Goal: Information Seeking & Learning: Learn about a topic

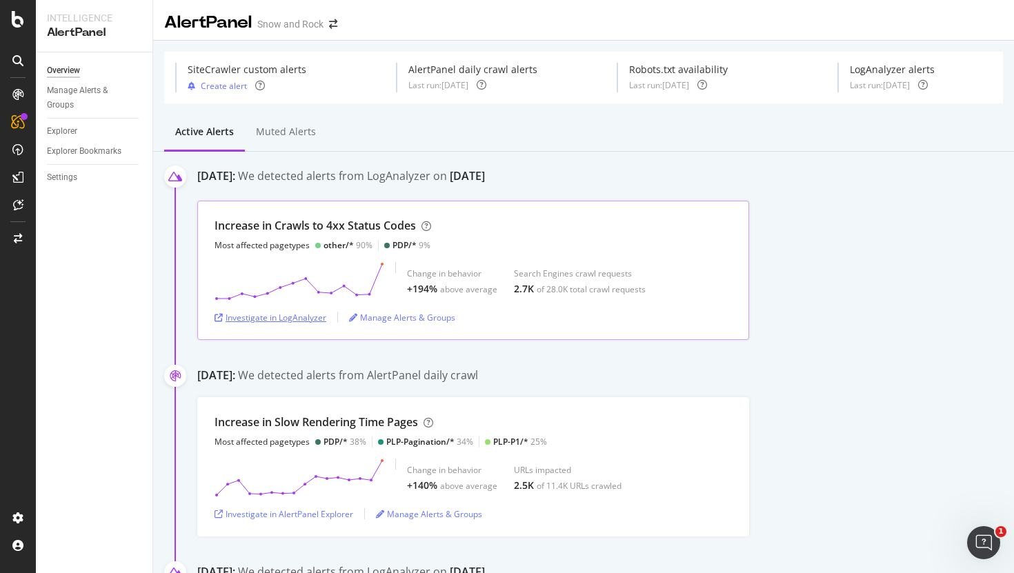
click at [264, 317] on div "Investigate in LogAnalyzer" at bounding box center [271, 318] width 112 height 12
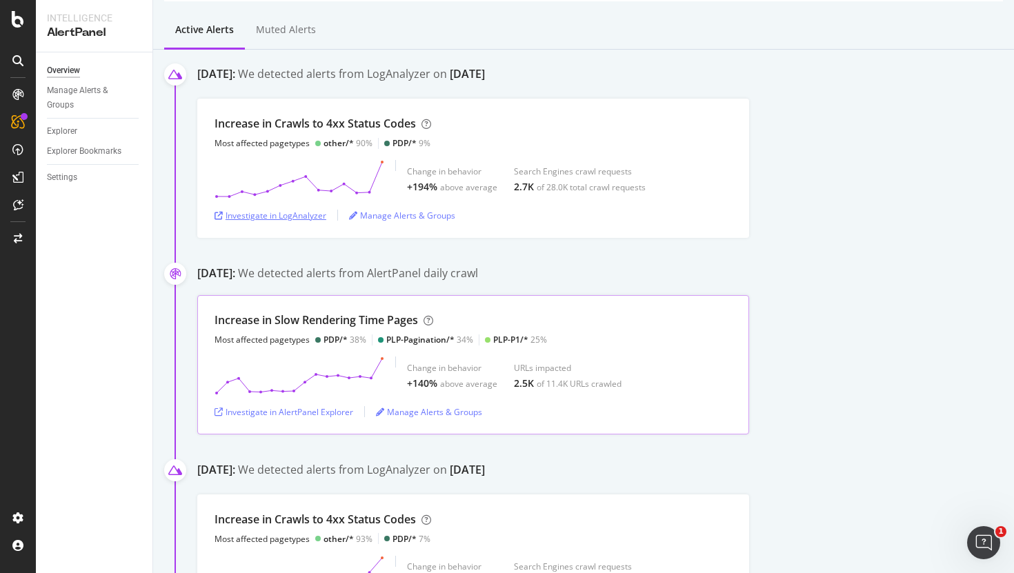
scroll to position [106, 0]
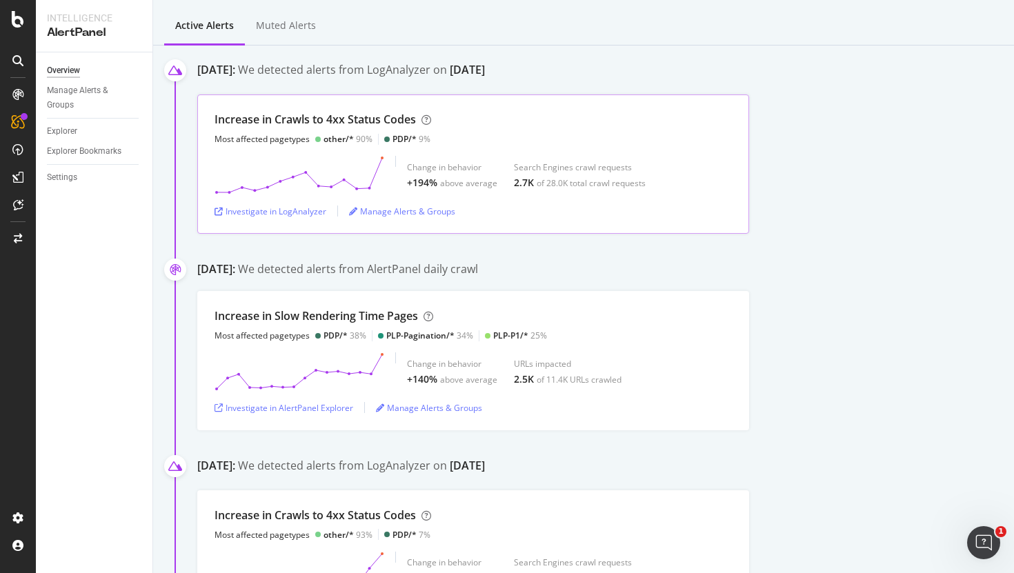
click at [337, 139] on div "other/*" at bounding box center [339, 139] width 30 height 12
click at [337, 141] on div "other/*" at bounding box center [339, 139] width 30 height 12
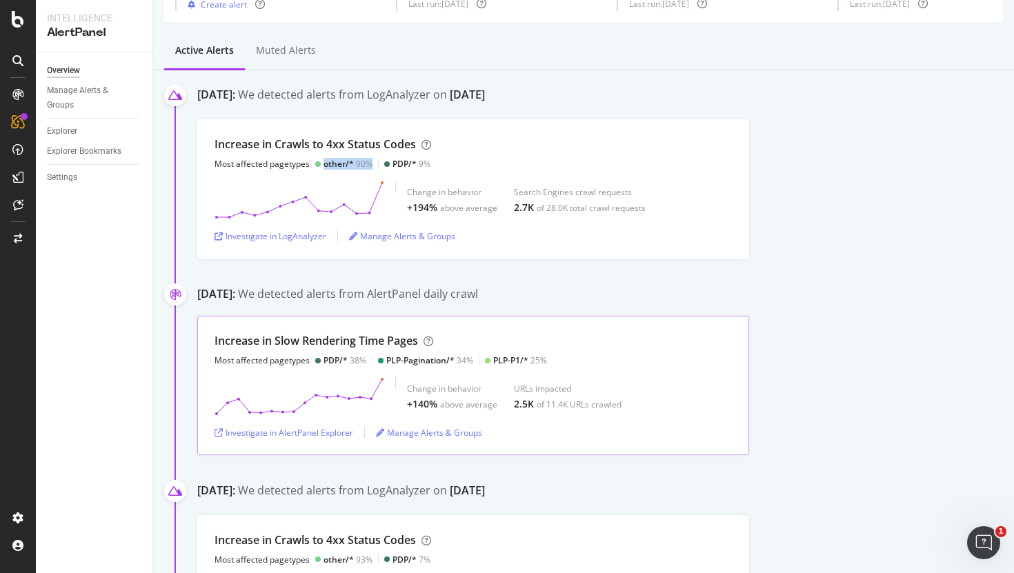
scroll to position [83, 0]
click at [259, 235] on div "Investigate in LogAnalyzer" at bounding box center [271, 235] width 112 height 12
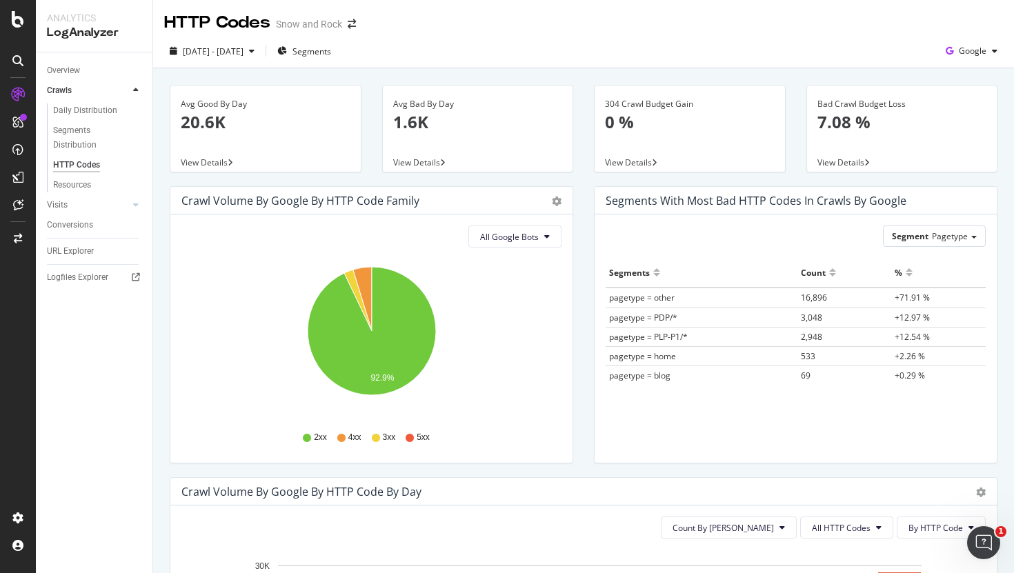
click at [351, 436] on span "4xx" at bounding box center [354, 438] width 13 height 12
click at [367, 276] on icon "A chart." at bounding box center [362, 299] width 19 height 64
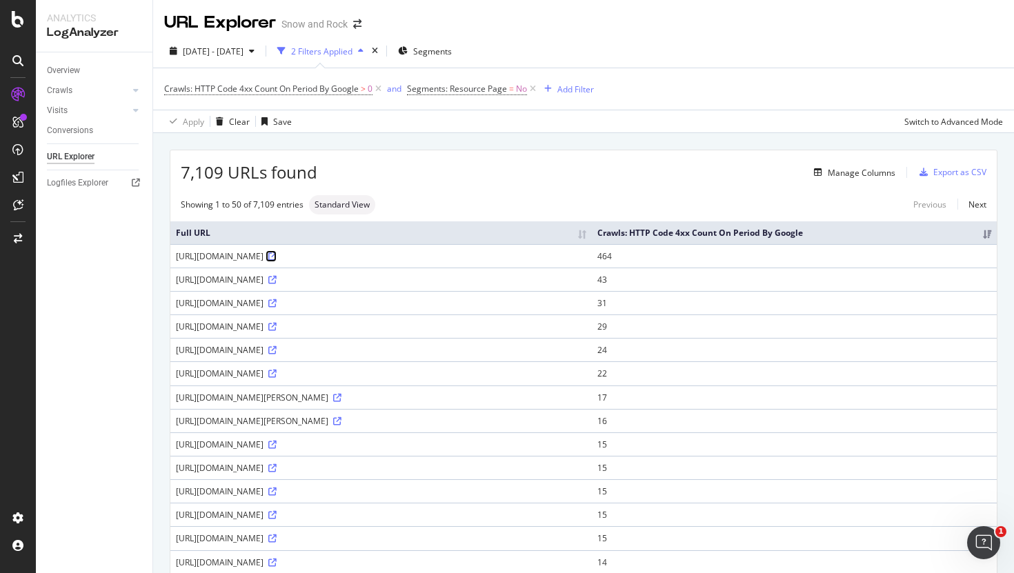
click at [277, 257] on icon at bounding box center [272, 257] width 8 height 8
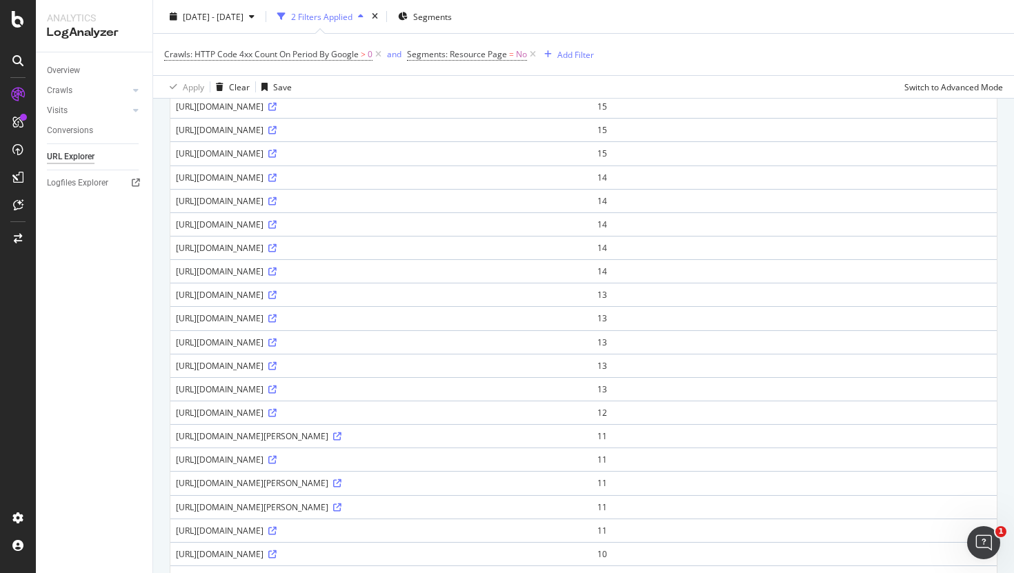
scroll to position [358, 0]
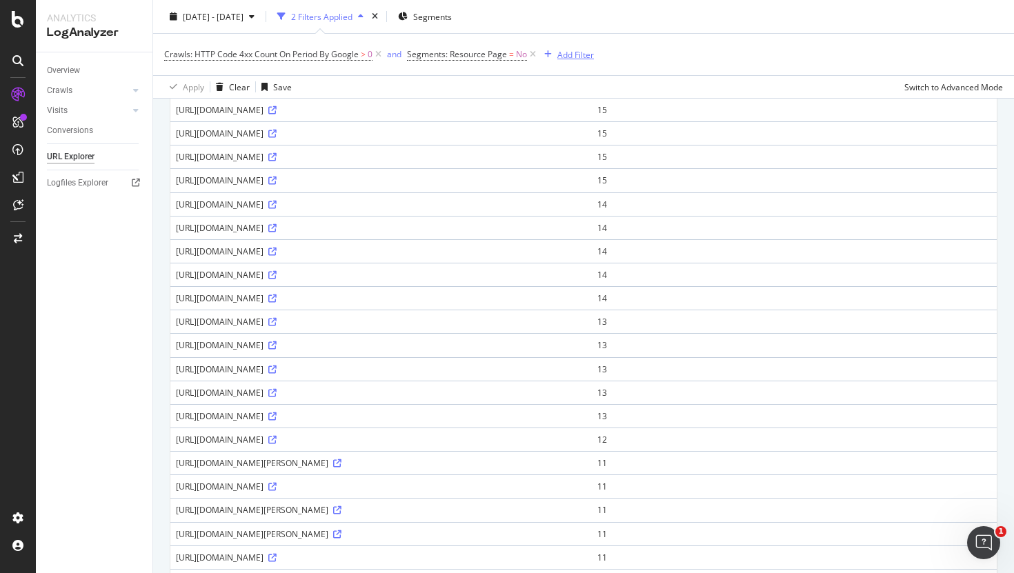
click at [577, 48] on div "Add Filter" at bounding box center [576, 54] width 37 height 12
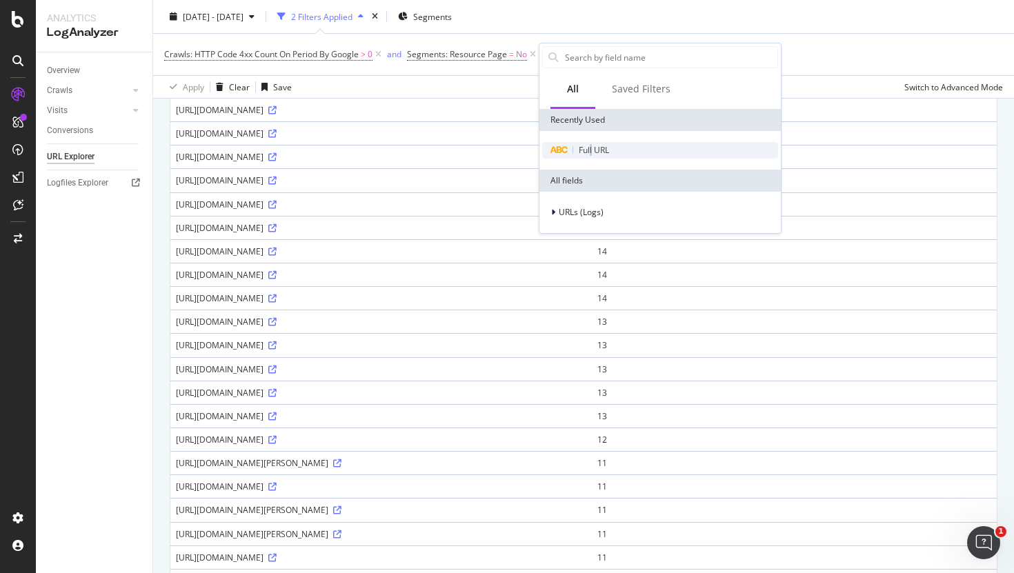
click at [591, 155] on span "Full URL" at bounding box center [594, 150] width 30 height 12
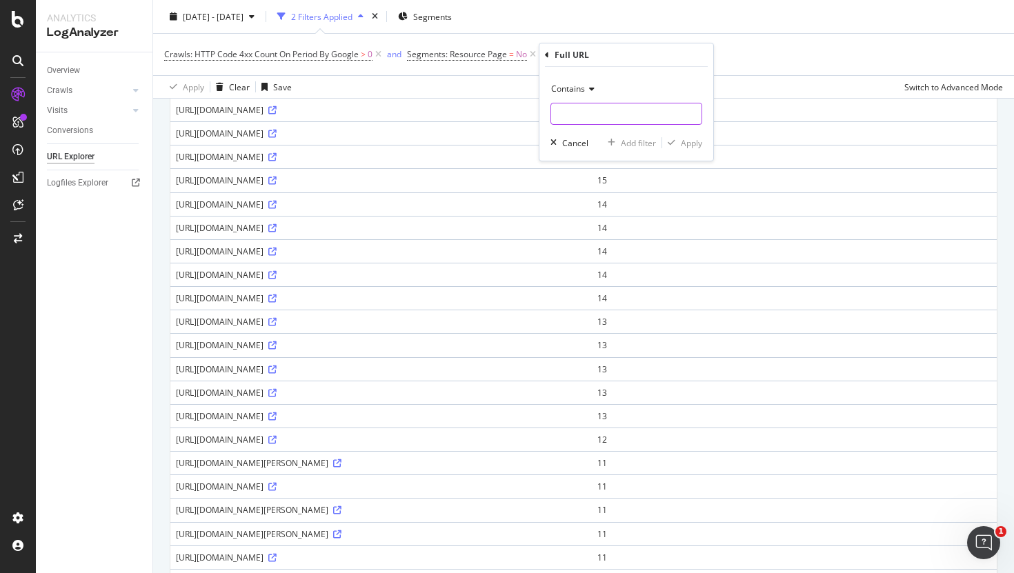
click at [573, 115] on input "text" at bounding box center [626, 114] width 150 height 22
type input "c"
type input "/c/"
click at [694, 139] on div "Apply" at bounding box center [691, 143] width 21 height 12
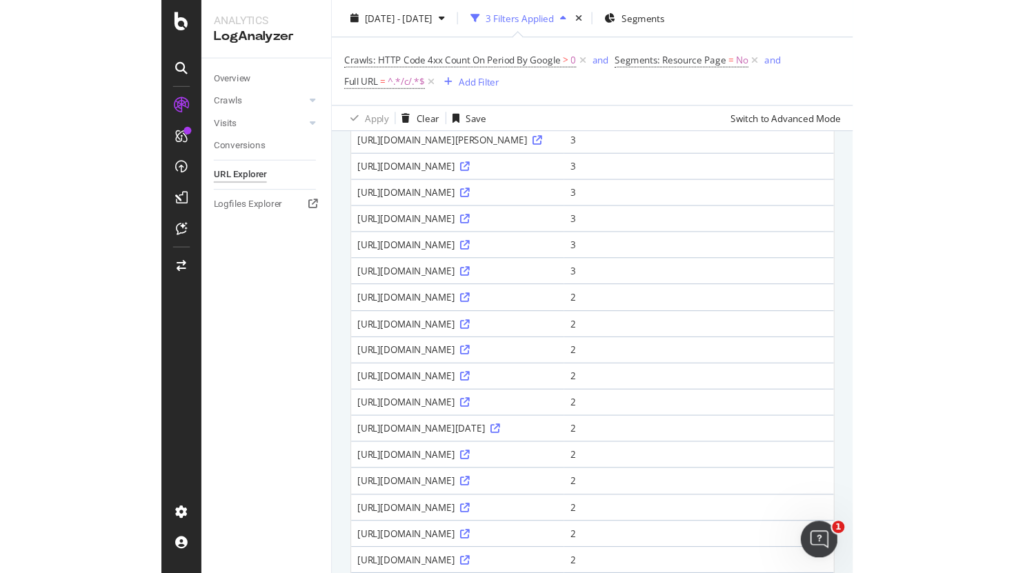
scroll to position [1170, 0]
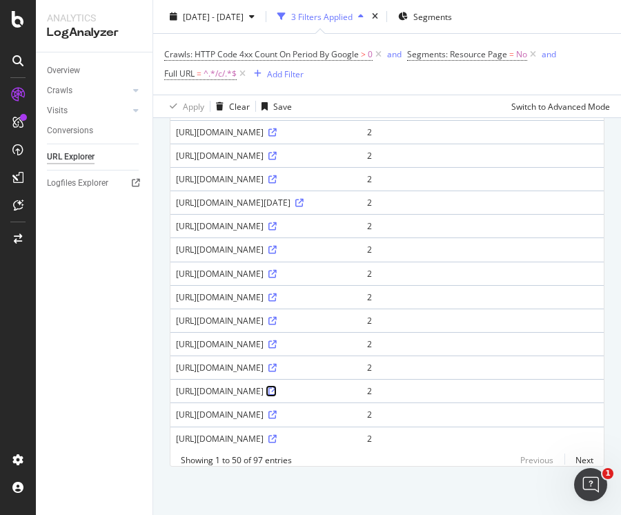
click at [277, 389] on icon at bounding box center [272, 391] width 8 height 8
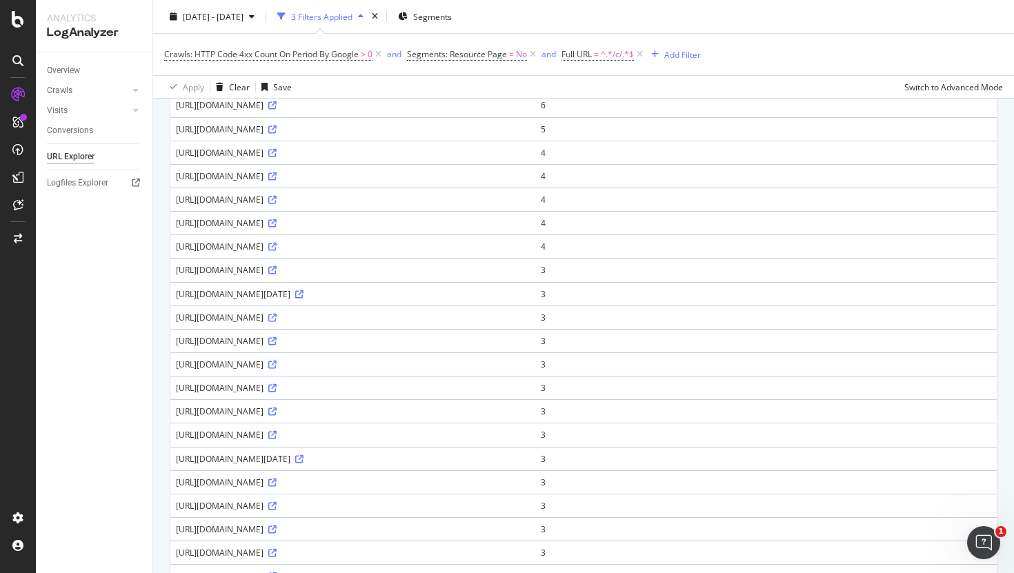
scroll to position [0, 0]
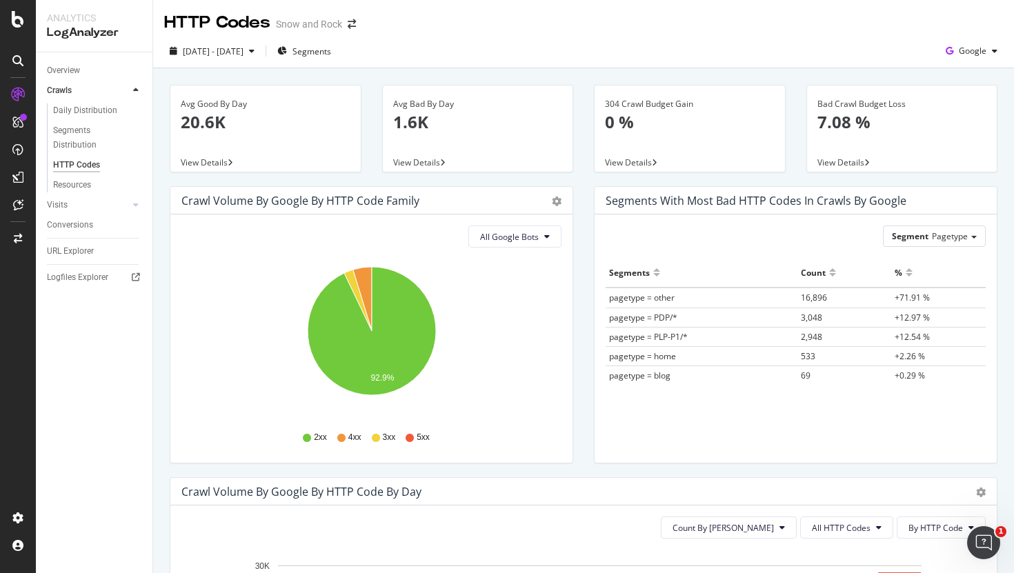
click at [415, 127] on p "1.6K" at bounding box center [478, 121] width 170 height 23
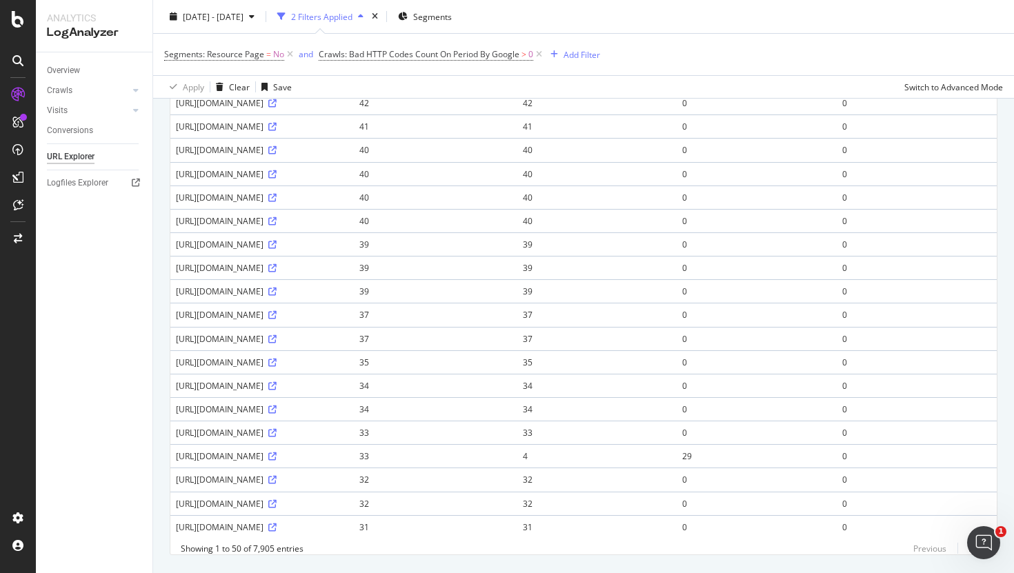
scroll to position [898, 0]
click at [277, 152] on icon at bounding box center [272, 148] width 8 height 8
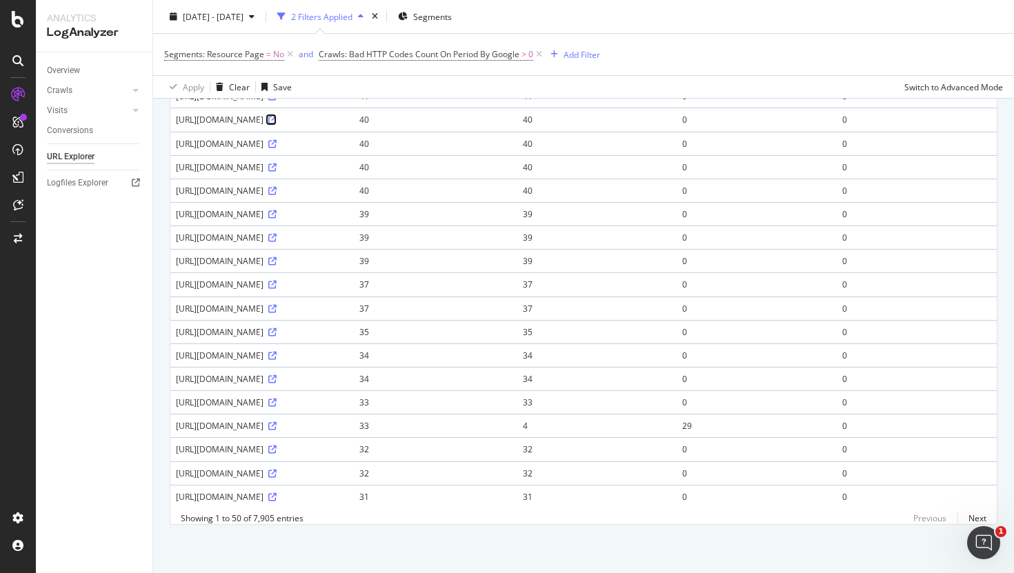
scroll to position [1090, 0]
click at [277, 477] on icon at bounding box center [272, 474] width 8 height 8
